Goal: Task Accomplishment & Management: Use online tool/utility

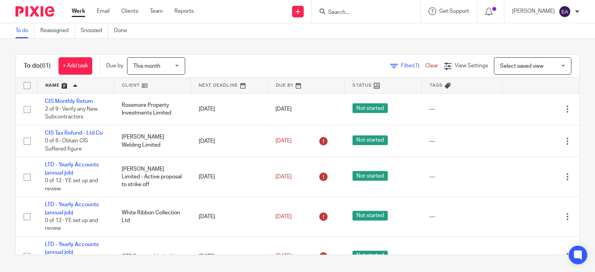
scroll to position [2161, 0]
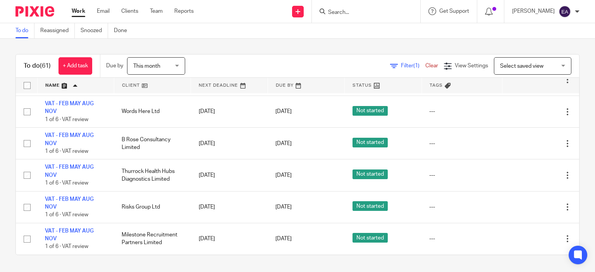
click at [430, 84] on span "Tags" at bounding box center [436, 85] width 13 height 4
click at [461, 86] on th "Tags" at bounding box center [462, 86] width 81 height 16
click at [400, 88] on link at bounding box center [383, 86] width 76 height 16
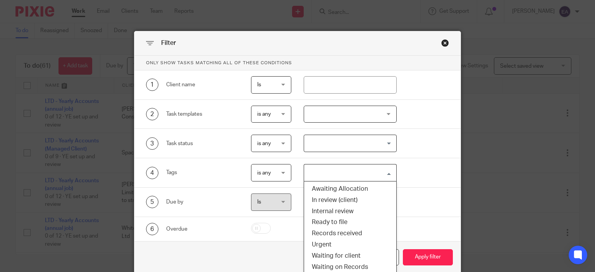
click at [387, 171] on input "Search for option" at bounding box center [348, 173] width 87 height 14
click at [334, 246] on li "Urgent" at bounding box center [350, 244] width 92 height 11
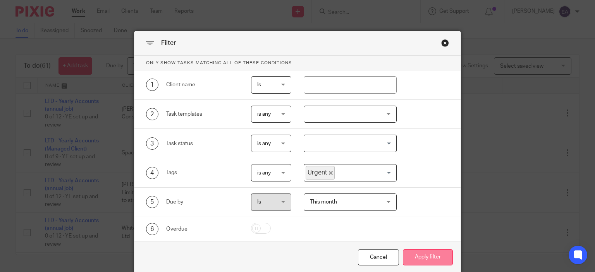
click at [429, 258] on button "Apply filter" at bounding box center [428, 258] width 50 height 17
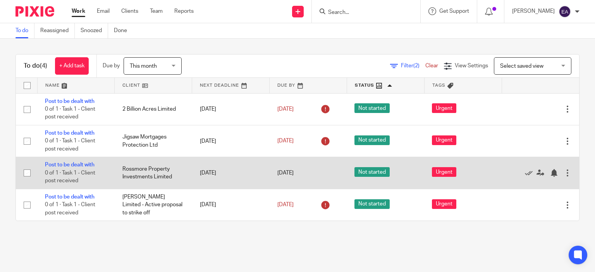
click at [502, 170] on td "Edit task Delete" at bounding box center [541, 173] width 78 height 32
click at [62, 164] on link "Post to be dealt with" at bounding box center [70, 164] width 50 height 5
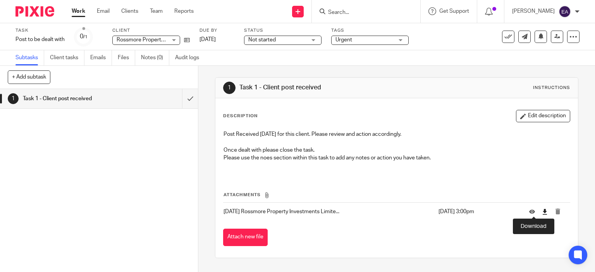
click at [542, 214] on icon at bounding box center [545, 212] width 6 height 6
click at [98, 58] on link "Emails" at bounding box center [101, 57] width 22 height 15
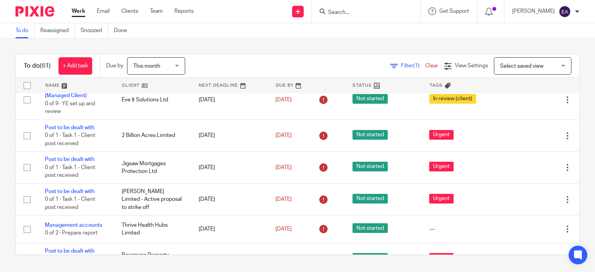
scroll to position [109, 0]
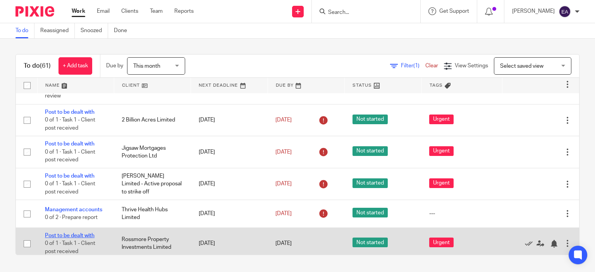
click at [86, 237] on link "Post to be dealt with" at bounding box center [70, 235] width 50 height 5
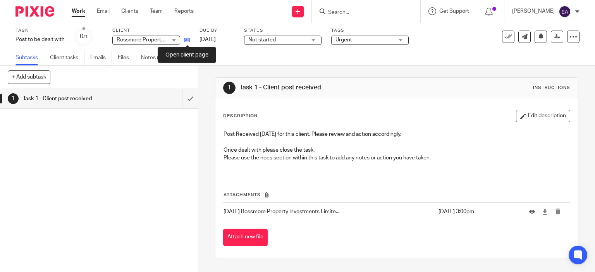
click at [188, 41] on icon at bounding box center [187, 40] width 6 height 6
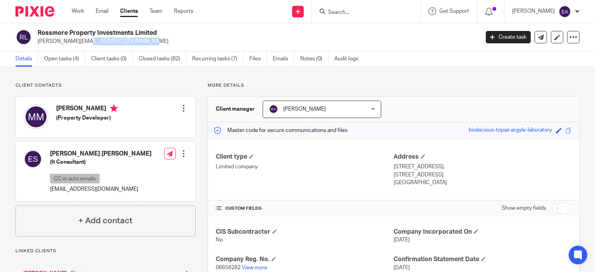
drag, startPoint x: 38, startPoint y: 41, endPoint x: 108, endPoint y: 43, distance: 70.1
click at [108, 43] on p "michael@rossmore.land" at bounding box center [256, 42] width 437 height 8
copy p "michael@rossmore.land"
click at [53, 63] on link "Open tasks (4)" at bounding box center [64, 59] width 41 height 15
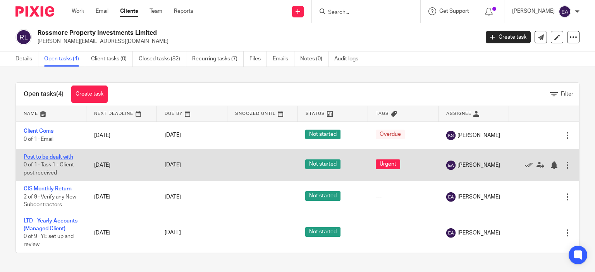
click at [69, 157] on link "Post to be dealt with" at bounding box center [49, 157] width 50 height 5
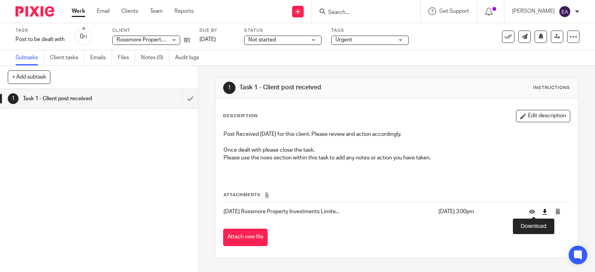
click at [542, 213] on icon at bounding box center [545, 212] width 6 height 6
